Goal: Task Accomplishment & Management: Use online tool/utility

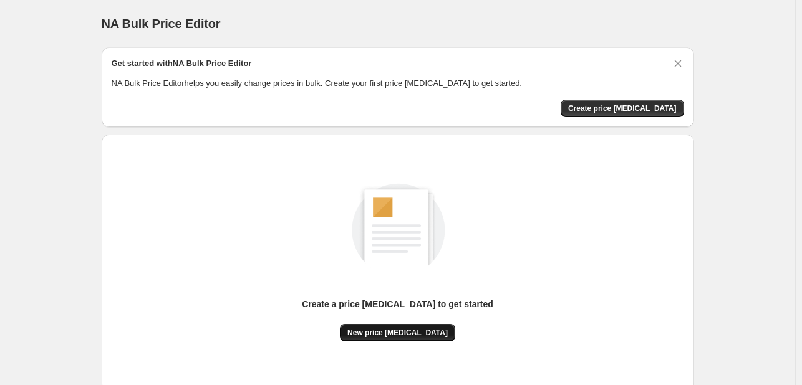
click at [379, 334] on span "New price [MEDICAL_DATA]" at bounding box center [397, 333] width 100 height 10
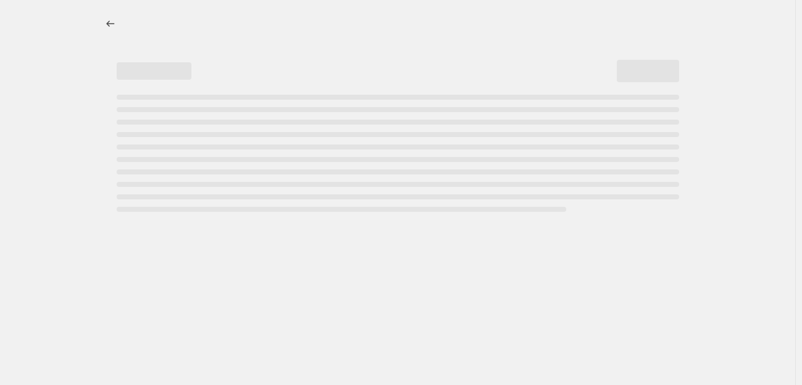
select select "percentage"
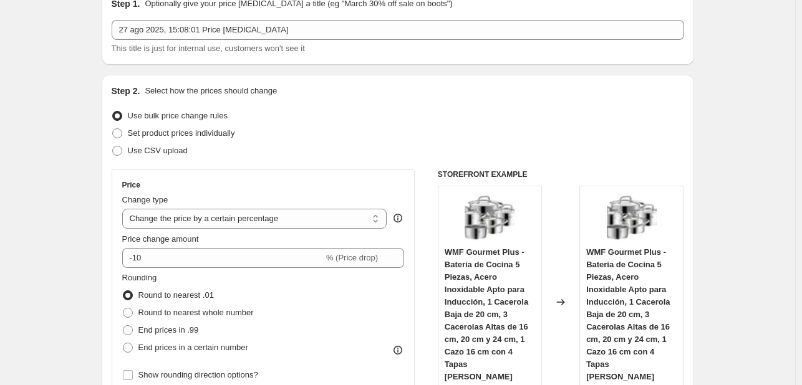
scroll to position [125, 0]
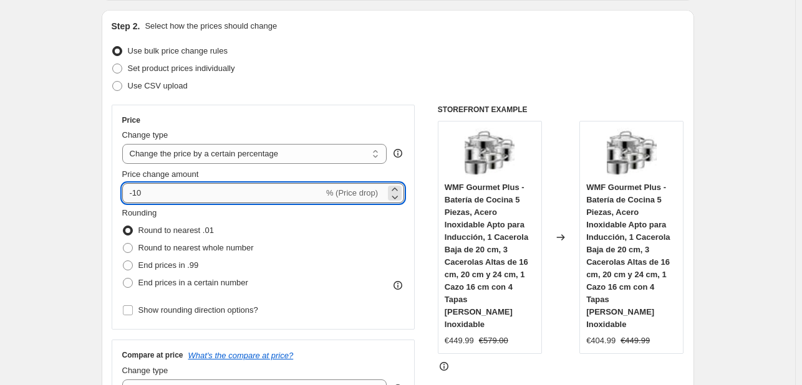
click at [284, 192] on input "-10" at bounding box center [222, 193] width 201 height 20
type input "-1"
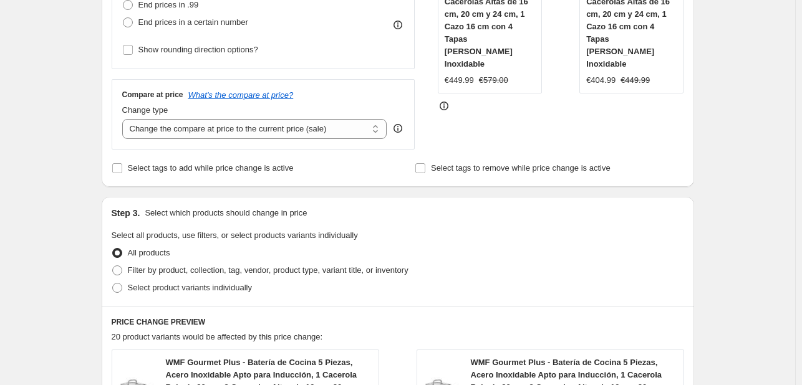
scroll to position [244, 0]
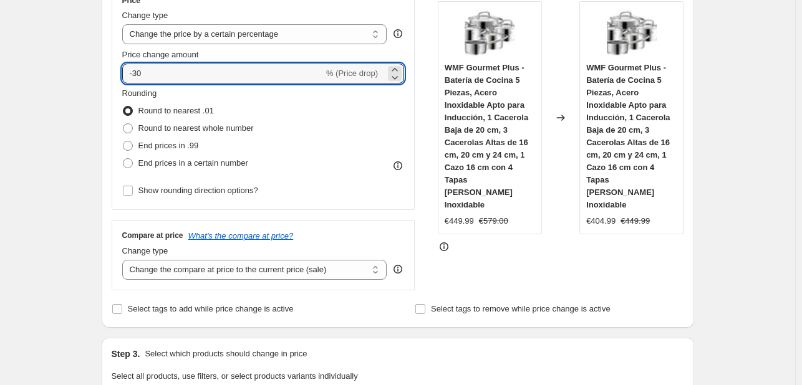
type input "-3"
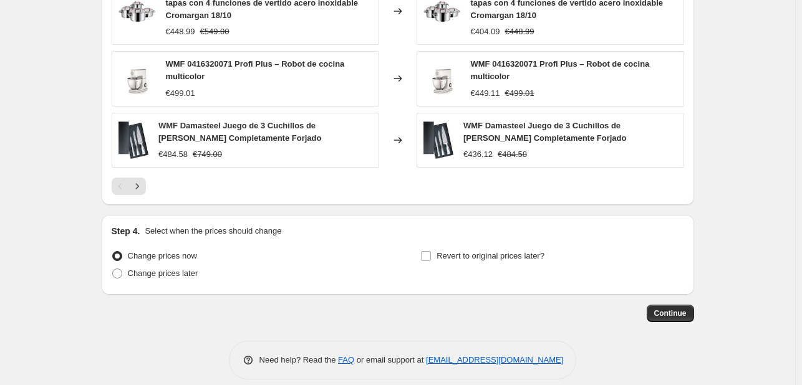
scroll to position [930, 0]
type input "-25"
click at [667, 305] on button "Continue" at bounding box center [669, 313] width 47 height 17
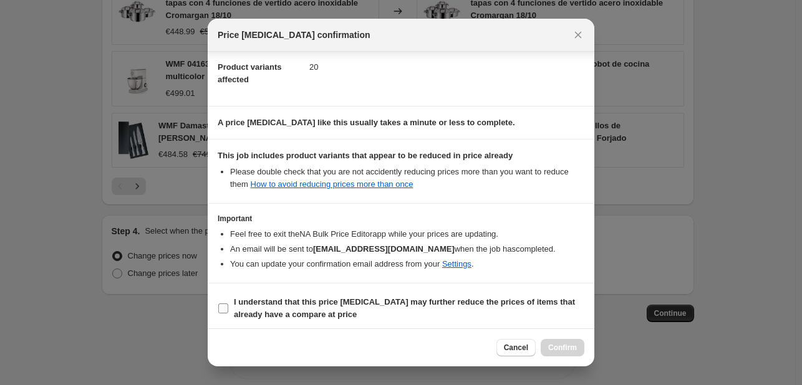
scroll to position [138, 0]
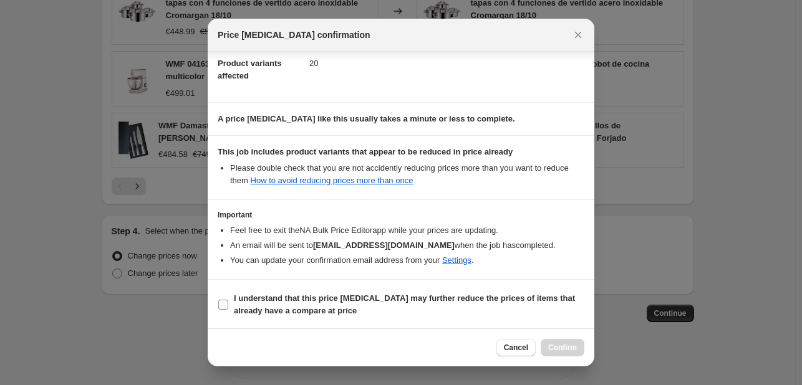
click at [232, 300] on label "I understand that this price [MEDICAL_DATA] may further reduce the prices of it…" at bounding box center [401, 305] width 367 height 30
click at [228, 300] on input "I understand that this price [MEDICAL_DATA] may further reduce the prices of it…" at bounding box center [223, 305] width 10 height 10
checkbox input "true"
click at [565, 347] on span "Confirm" at bounding box center [562, 348] width 29 height 10
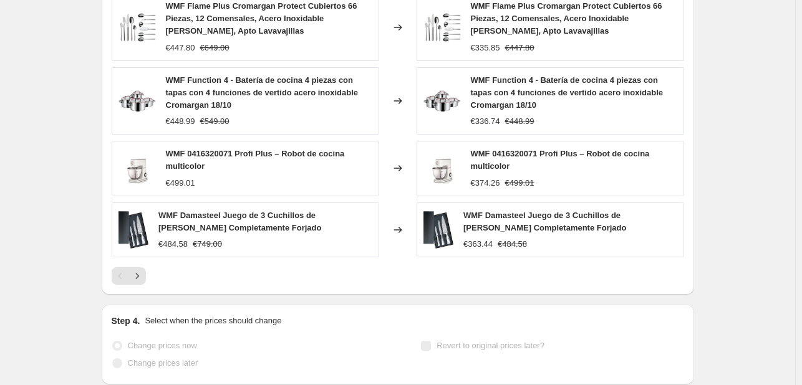
select select "percentage"
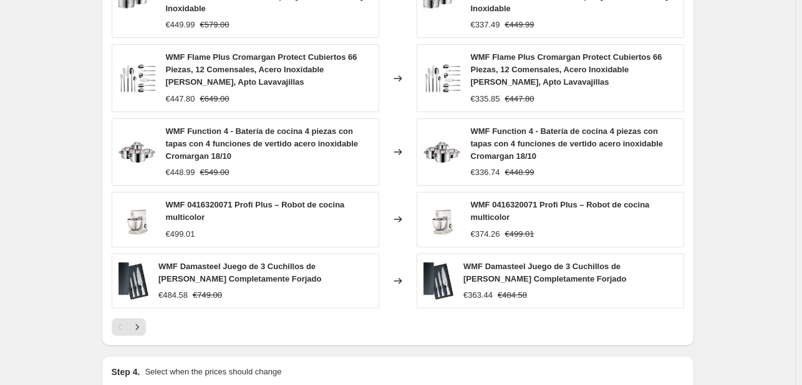
scroll to position [0, 0]
